Goal: Task Accomplishment & Management: Manage account settings

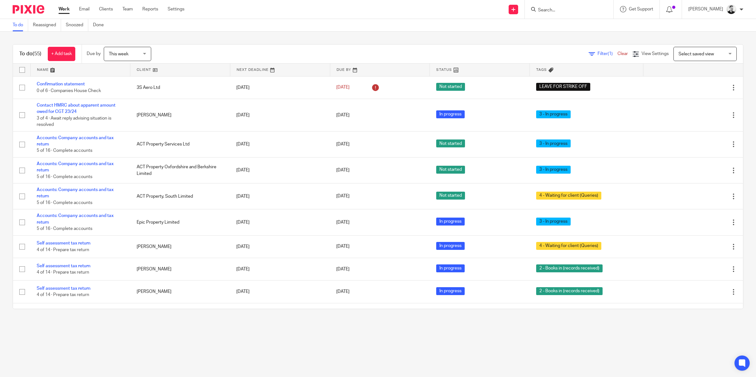
click at [138, 52] on span "This week" at bounding box center [126, 53] width 34 height 13
click at [123, 81] on span "[DATE]" at bounding box center [116, 80] width 13 height 4
click at [137, 52] on span "[DATE]" at bounding box center [126, 53] width 34 height 13
click at [131, 68] on li "[DATE]" at bounding box center [129, 67] width 47 height 13
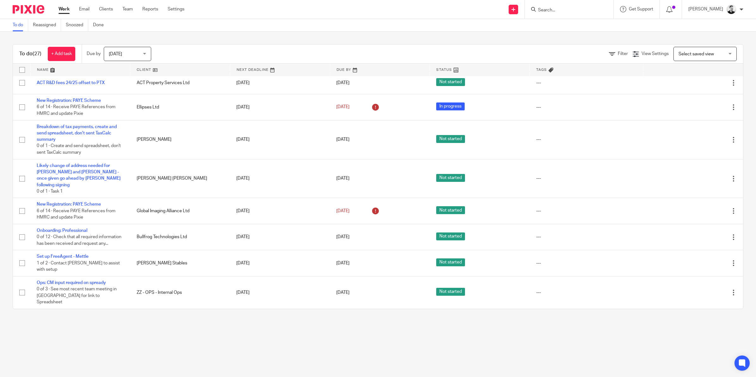
scroll to position [464, 0]
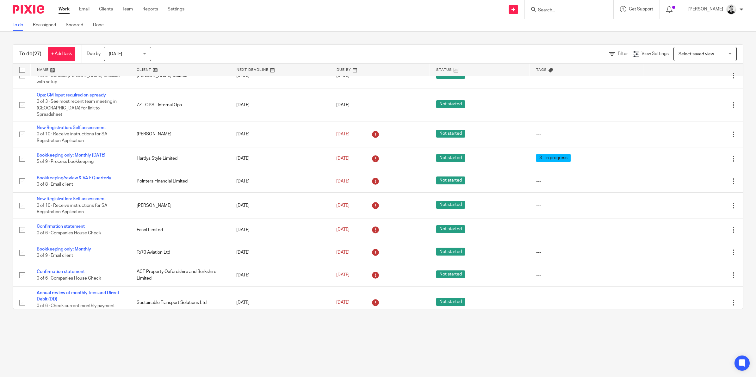
click at [121, 53] on span "[DATE]" at bounding box center [115, 54] width 13 height 4
click at [121, 96] on li "This week" at bounding box center [129, 93] width 47 height 13
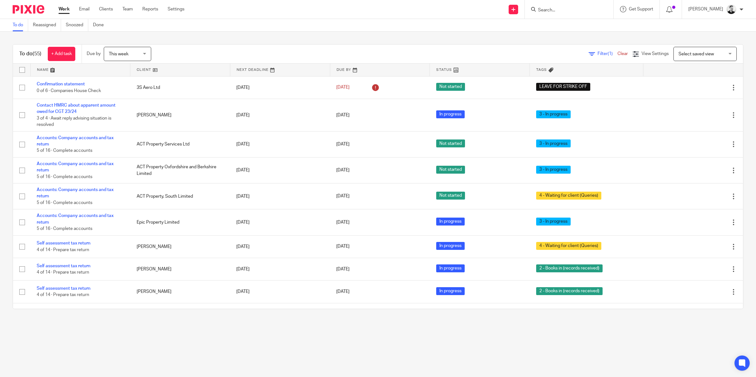
click at [598, 53] on span "Filter (1)" at bounding box center [608, 54] width 20 height 4
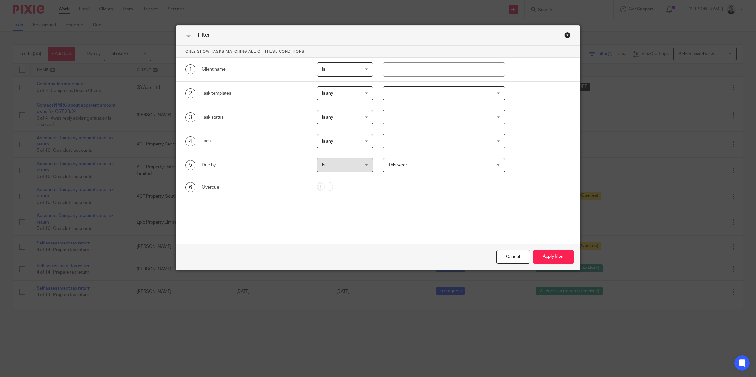
click at [455, 92] on div at bounding box center [444, 93] width 122 height 14
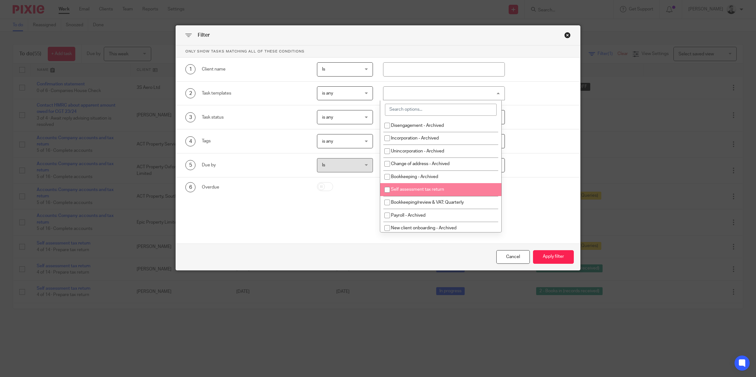
click at [412, 187] on li "Self assessment tax return" at bounding box center [440, 189] width 121 height 13
checkbox input "true"
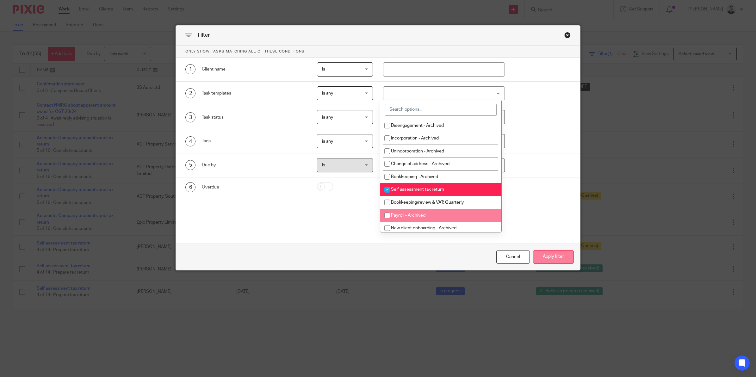
click at [543, 255] on button "Apply filter" at bounding box center [553, 257] width 41 height 14
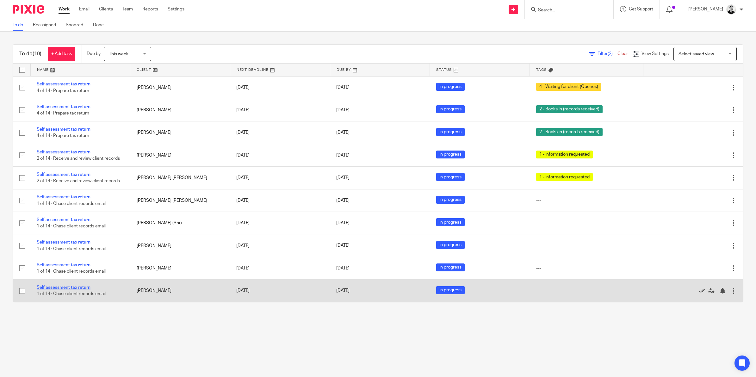
click at [87, 287] on link "Self assessment tax return" at bounding box center [64, 287] width 54 height 4
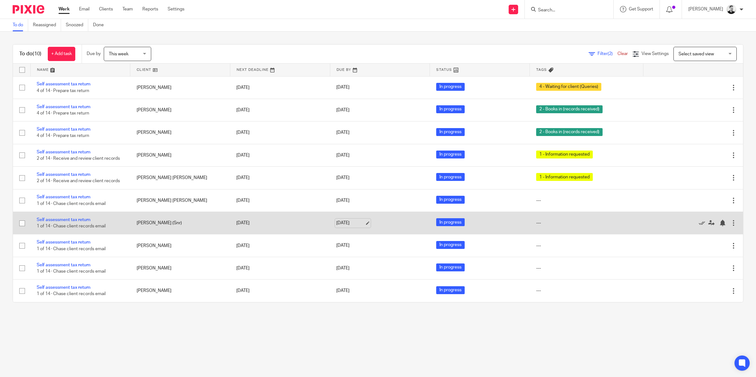
click at [352, 226] on link "[DATE]" at bounding box center [350, 223] width 28 height 7
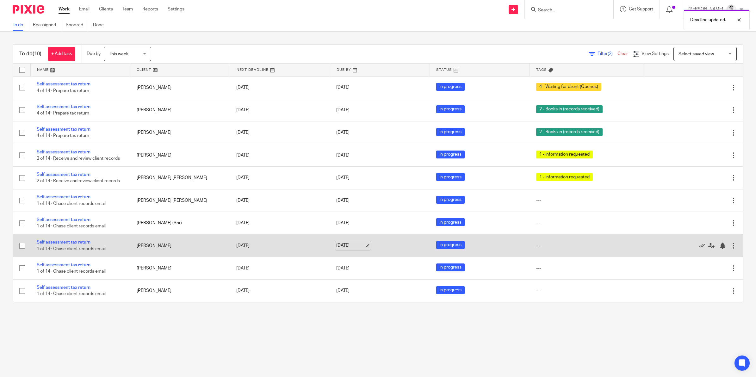
click at [353, 247] on link "[DATE]" at bounding box center [350, 245] width 28 height 7
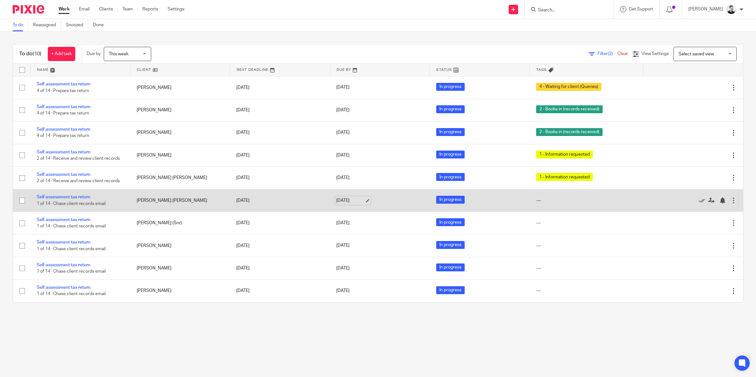
click at [351, 200] on link "[DATE]" at bounding box center [350, 200] width 28 height 7
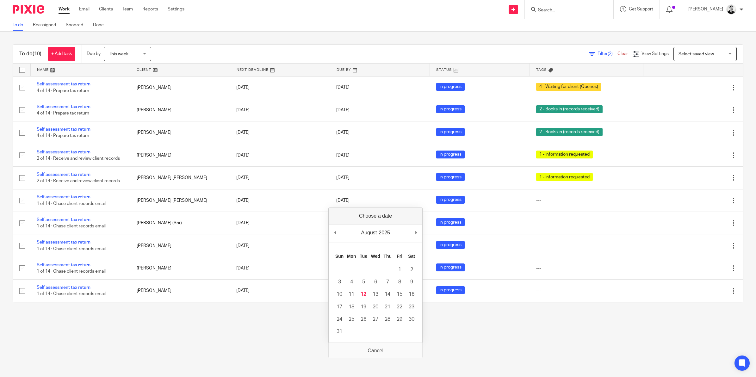
click at [246, 351] on main "To do Reassigned Snoozed Done To do (10) + Add task Due by This week This week …" at bounding box center [378, 188] width 756 height 377
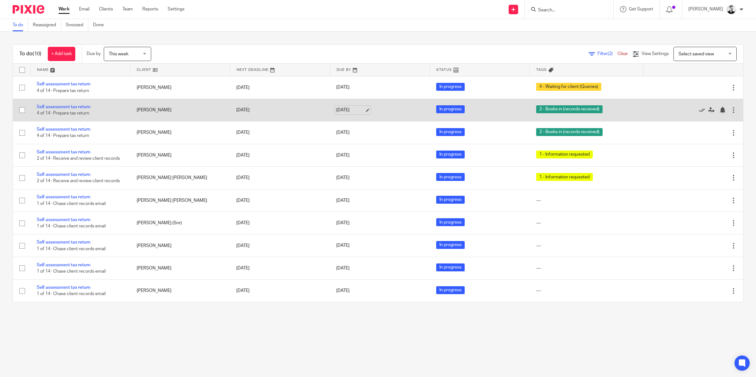
click at [348, 112] on link "[DATE]" at bounding box center [350, 110] width 28 height 7
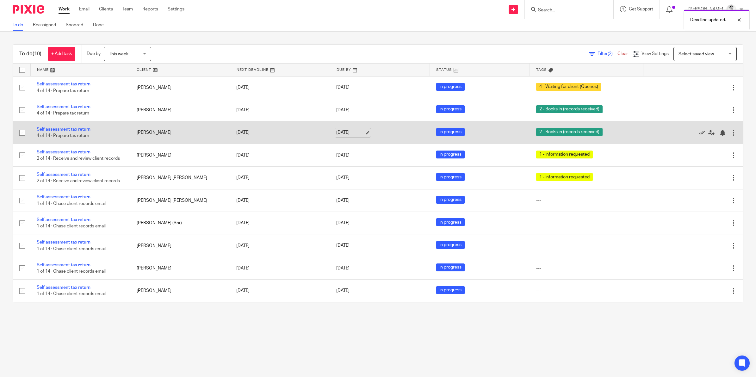
click at [341, 131] on link "[DATE]" at bounding box center [350, 132] width 28 height 7
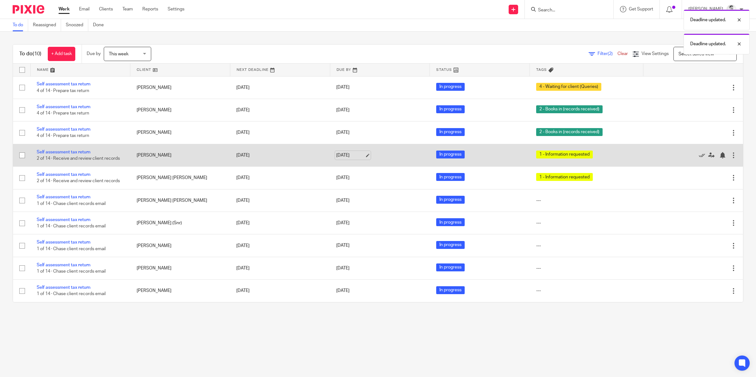
click at [347, 155] on link "[DATE]" at bounding box center [350, 155] width 28 height 7
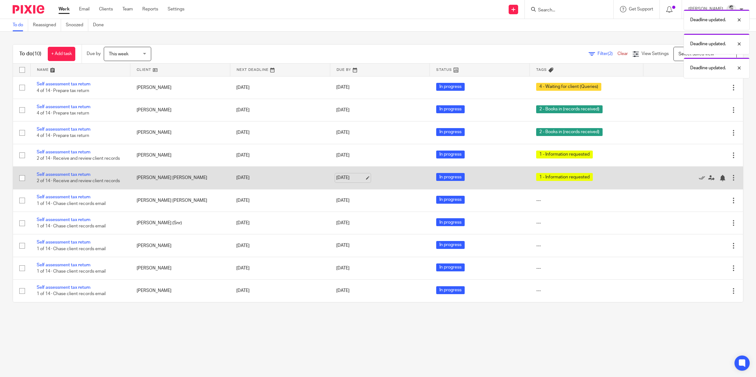
click at [346, 175] on link "[DATE]" at bounding box center [350, 178] width 28 height 7
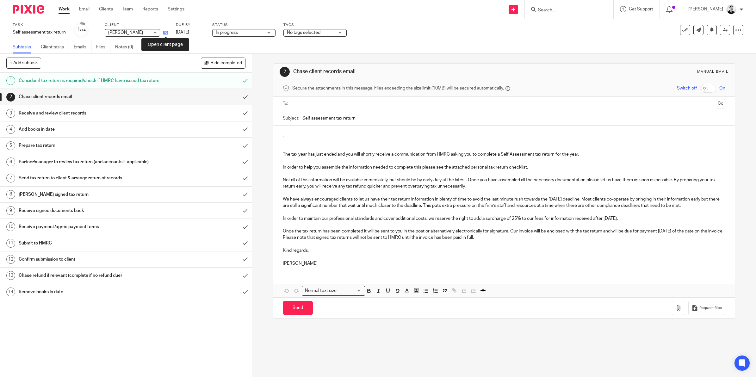
click at [165, 32] on icon at bounding box center [165, 32] width 5 height 5
click at [168, 32] on div "Task Self assessment tax return Save Self assessment tax return 1 /14 Client Je…" at bounding box center [317, 29] width 609 height 15
click at [168, 29] on link at bounding box center [164, 32] width 8 height 6
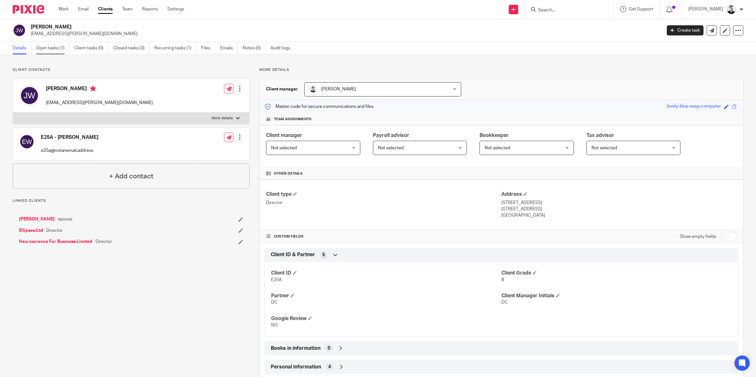
click at [54, 46] on link "Open tasks (1)" at bounding box center [53, 48] width 34 height 12
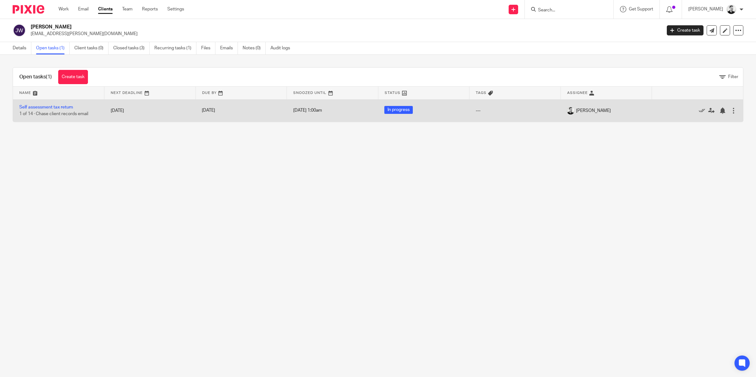
click at [730, 111] on div at bounding box center [733, 111] width 6 height 6
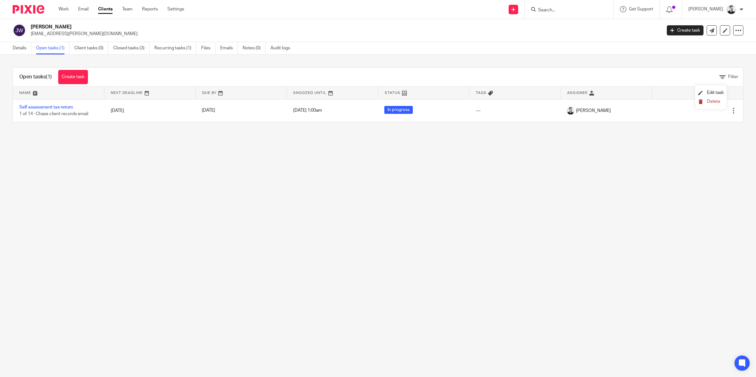
click at [716, 104] on button "Delete" at bounding box center [711, 101] width 26 height 5
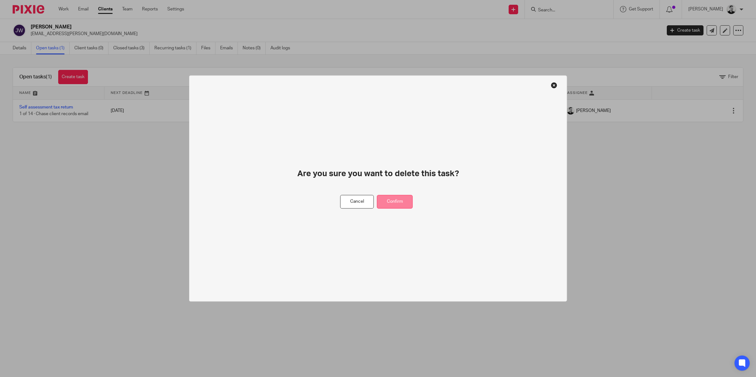
click at [394, 205] on button "Confirm" at bounding box center [395, 202] width 36 height 14
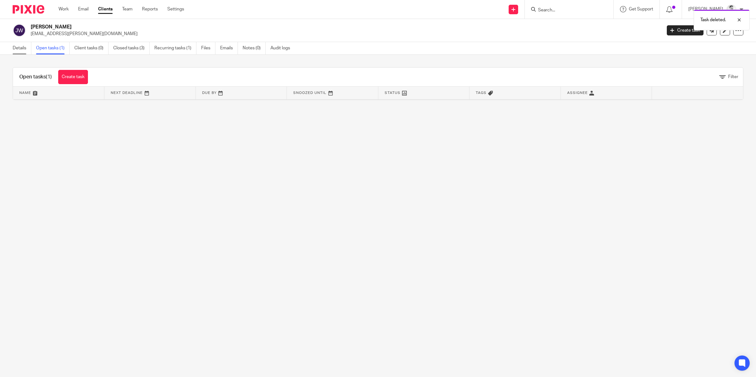
click at [22, 48] on link "Details" at bounding box center [22, 48] width 19 height 12
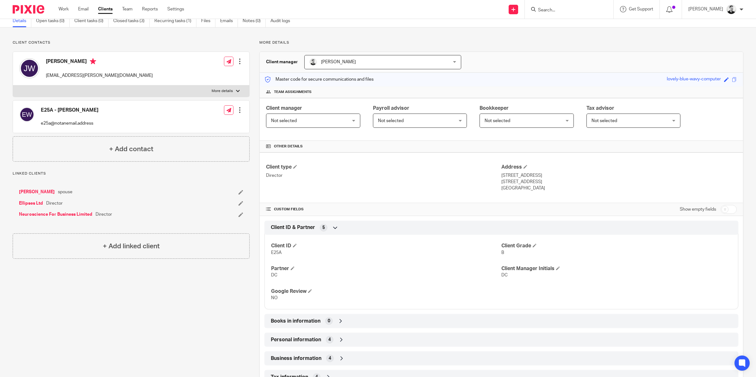
scroll to position [71, 0]
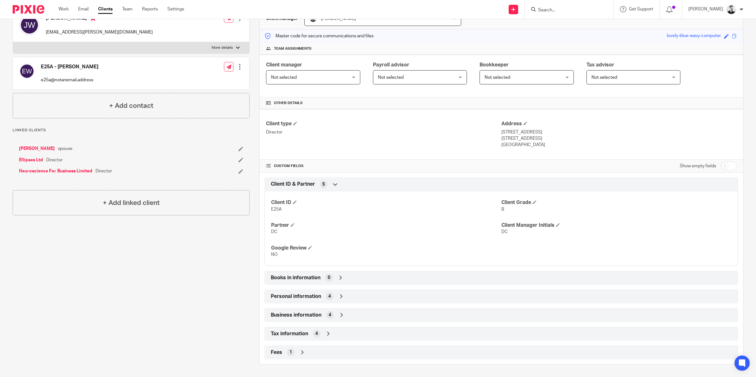
click at [724, 167] on input "checkbox" at bounding box center [729, 166] width 16 height 9
checkbox input "true"
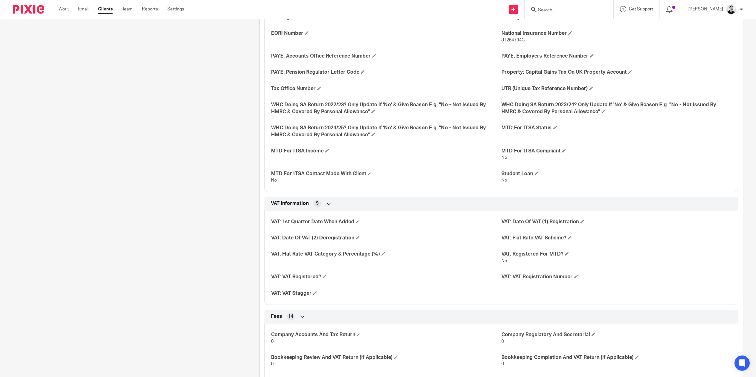
scroll to position [811, 0]
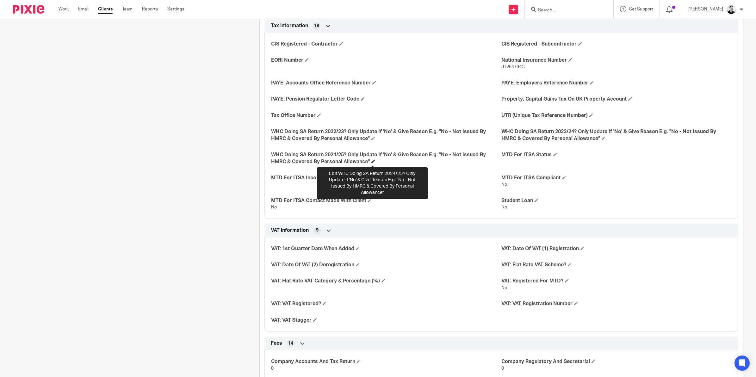
click at [372, 162] on span at bounding box center [373, 161] width 4 height 4
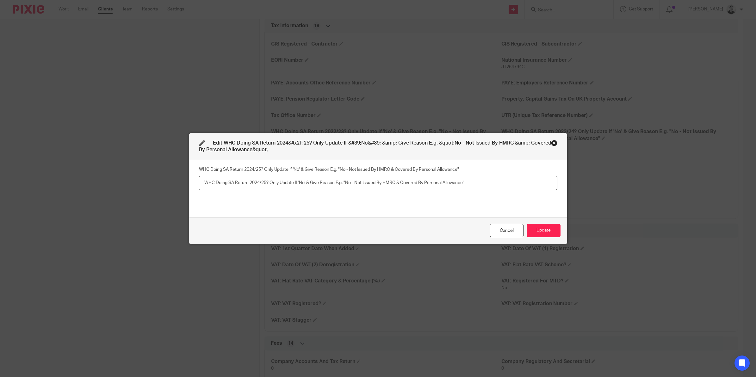
click at [234, 182] on input "text" at bounding box center [378, 183] width 358 height 14
paste input "HM Revenue & Customs (HMRC) has not sent you a notice to complete a tax return."
type input "No - HM Revenue & Customs (HMRC) has not sent you a notice to complete a tax re…"
click at [535, 229] on button "Update" at bounding box center [544, 231] width 34 height 14
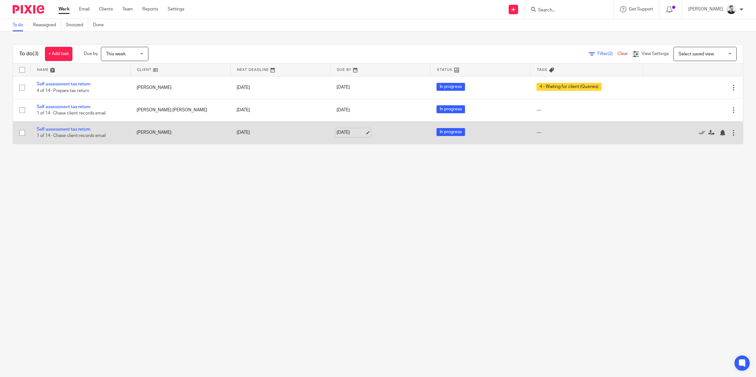
click at [345, 130] on link "[DATE]" at bounding box center [351, 132] width 28 height 7
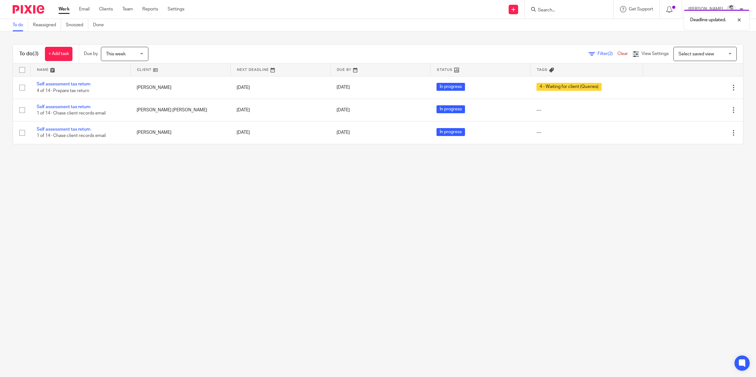
click at [618, 53] on link "Clear" at bounding box center [623, 54] width 10 height 4
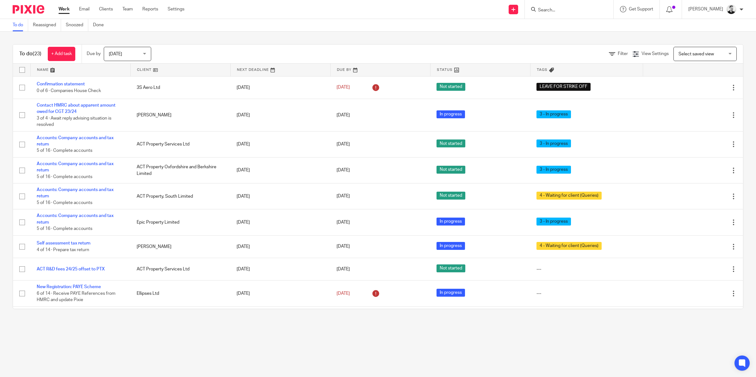
click at [148, 53] on div "[DATE] [DATE]" at bounding box center [127, 54] width 47 height 14
click at [129, 90] on li "This week" at bounding box center [129, 93] width 47 height 13
click at [608, 53] on span "(1)" at bounding box center [610, 54] width 5 height 4
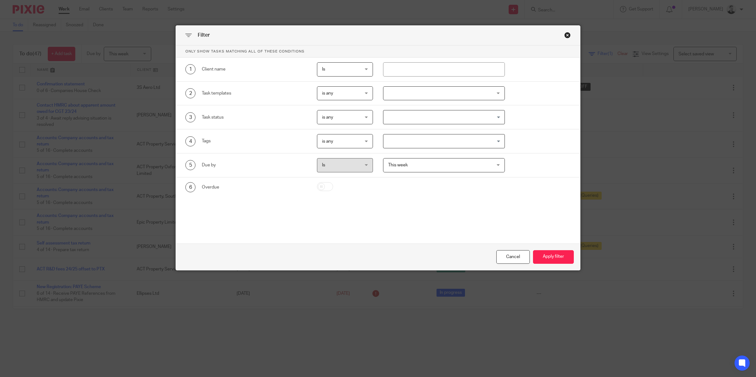
click at [475, 86] on div at bounding box center [444, 93] width 122 height 14
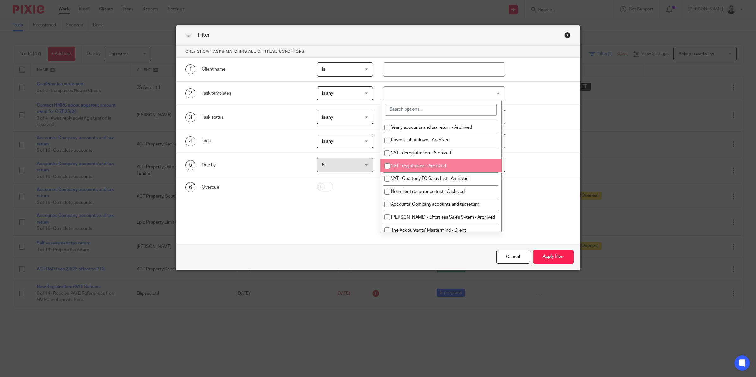
scroll to position [158, 0]
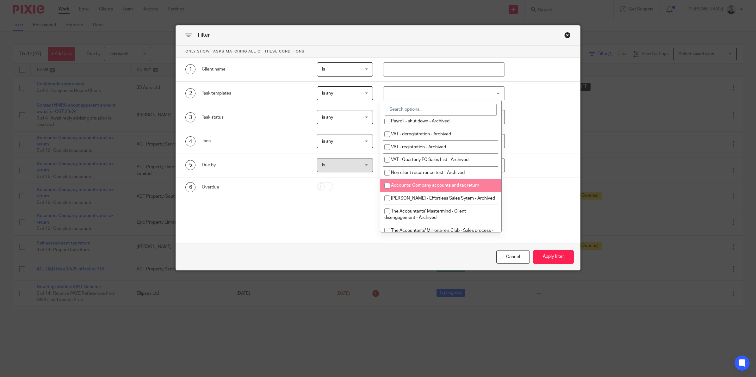
click at [430, 183] on span "Accounts: Company accounts and tax return" at bounding box center [435, 185] width 88 height 4
checkbox input "true"
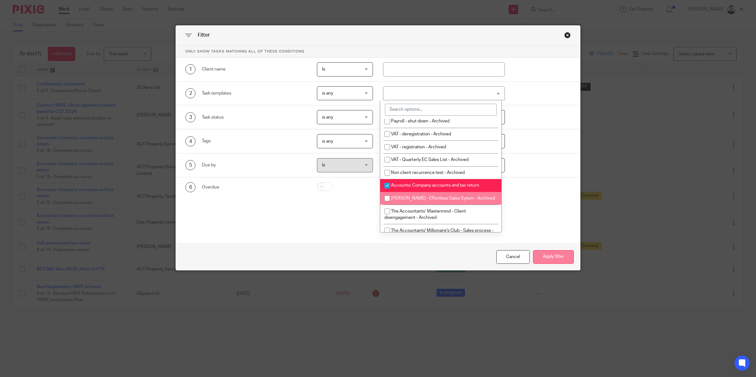
click at [545, 253] on button "Apply filter" at bounding box center [553, 257] width 41 height 14
